Goal: Entertainment & Leisure: Consume media (video, audio)

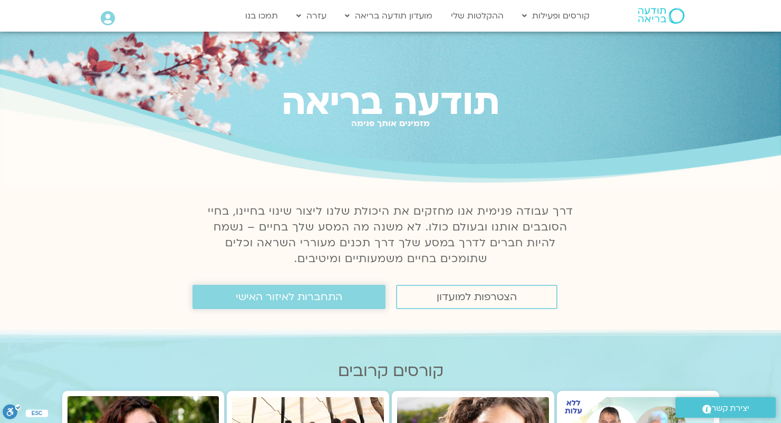
click at [299, 303] on span "התחברות לאיזור האישי" at bounding box center [289, 297] width 107 height 12
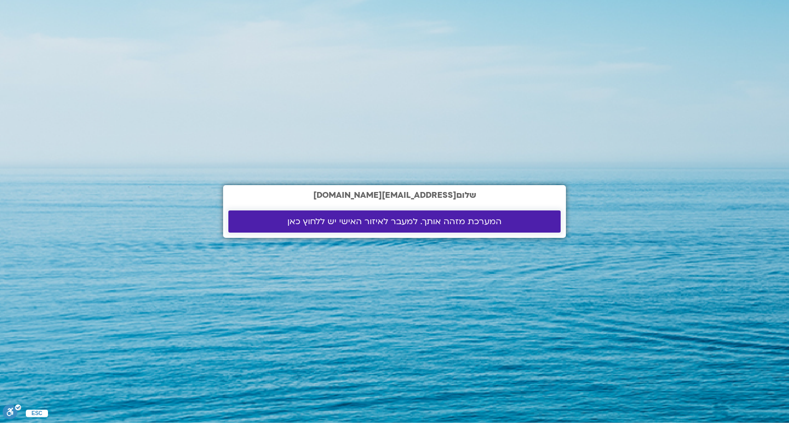
click at [422, 226] on span "המערכת מזהה אותך. למעבר לאיזור האישי יש ללחוץ כאן" at bounding box center [394, 221] width 214 height 9
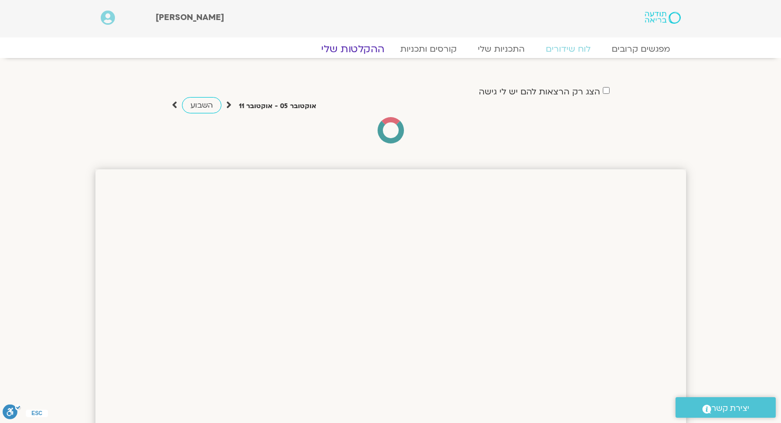
click at [362, 46] on link "ההקלטות שלי" at bounding box center [353, 49] width 89 height 13
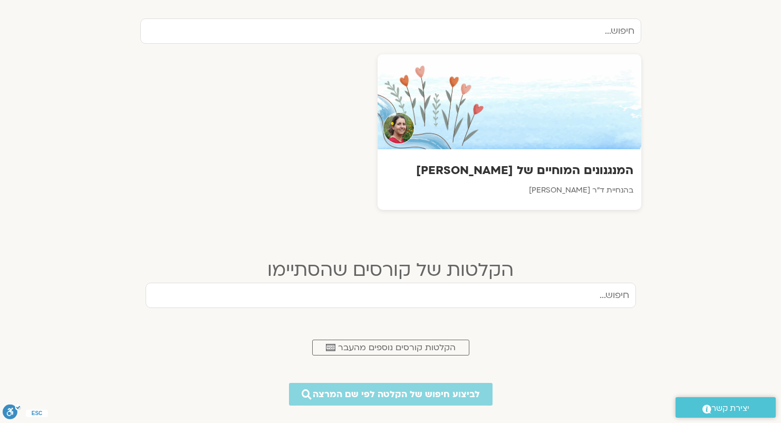
scroll to position [364, 0]
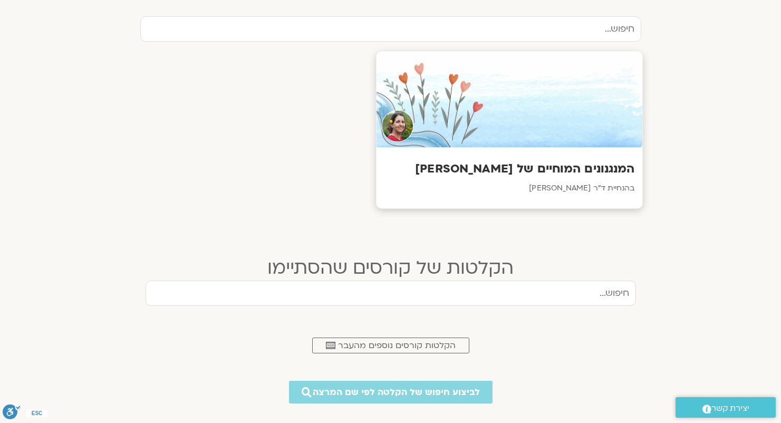
click at [515, 165] on h3 "המנגנונים המוחיים של [PERSON_NAME]" at bounding box center [509, 169] width 251 height 16
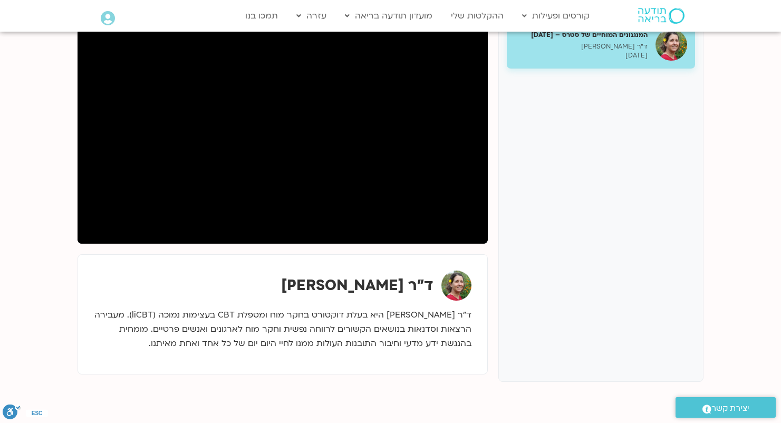
scroll to position [90, 0]
